Goal: Find contact information: Find contact information

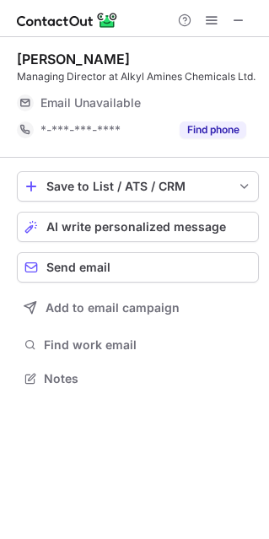
scroll to position [8, 8]
click at [240, 20] on span at bounding box center [238, 19] width 13 height 13
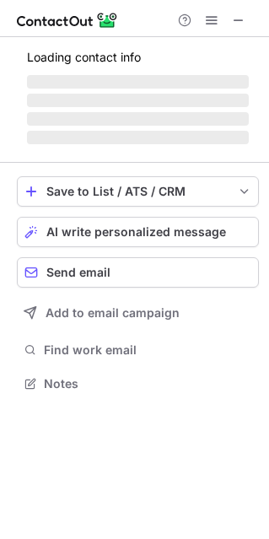
scroll to position [393, 269]
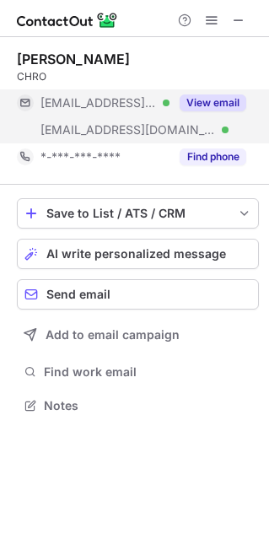
click at [218, 100] on button "View email" at bounding box center [213, 102] width 67 height 17
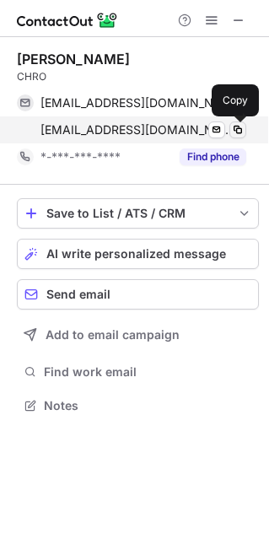
click at [240, 132] on span at bounding box center [237, 129] width 13 height 13
